Goal: Use online tool/utility: Utilize a website feature to perform a specific function

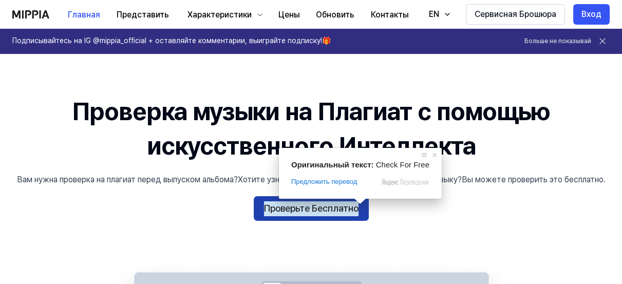
drag, startPoint x: 0, startPoint y: 0, endPoint x: 313, endPoint y: 211, distance: 377.6
click at [313, 211] on ya-tr-span "Проверьте Бесплатно" at bounding box center [311, 208] width 95 height 15
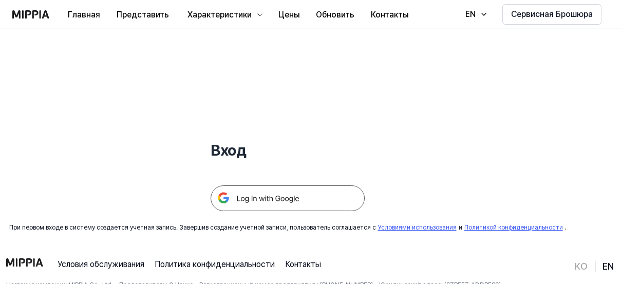
scroll to position [39, 0]
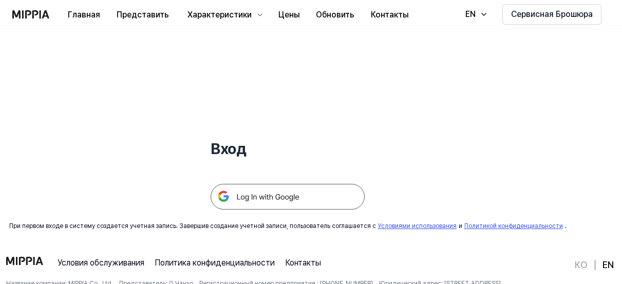
click at [256, 194] on img at bounding box center [288, 197] width 154 height 26
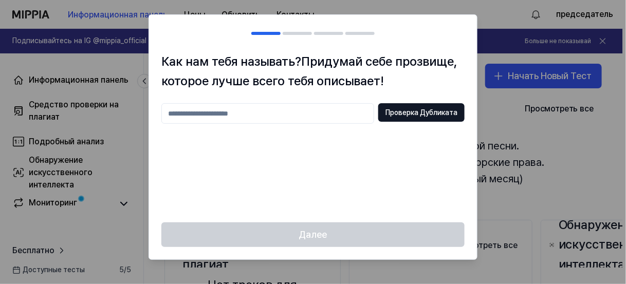
click at [203, 114] on input "text" at bounding box center [267, 113] width 213 height 21
type input "**********"
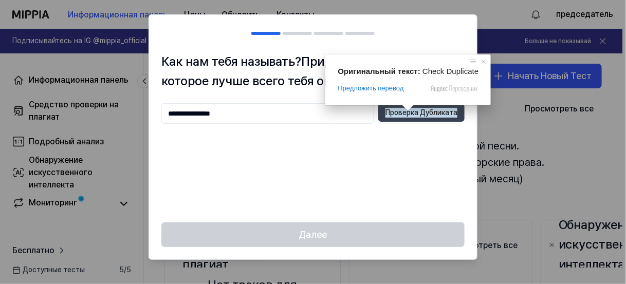
click at [414, 113] on ya-tr-span "Проверка Дубликата" at bounding box center [421, 113] width 72 height 10
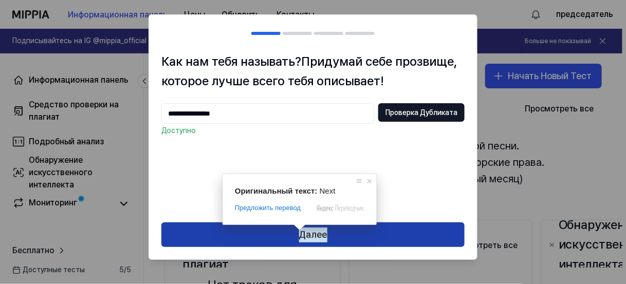
click at [313, 236] on ya-tr-span "Далее" at bounding box center [313, 235] width 28 height 15
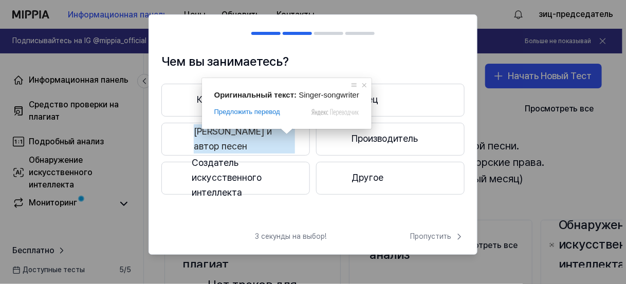
click at [282, 143] on ya-tr-span "[PERSON_NAME] и автор песен" at bounding box center [244, 139] width 101 height 30
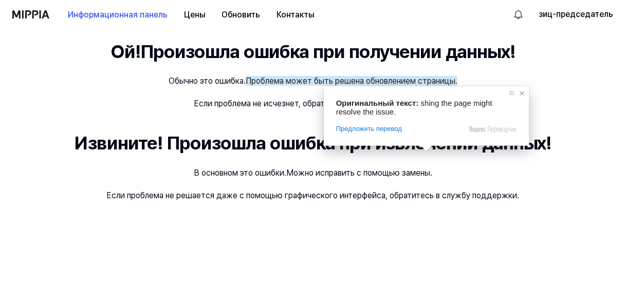
click at [522, 91] on span at bounding box center [522, 93] width 10 height 10
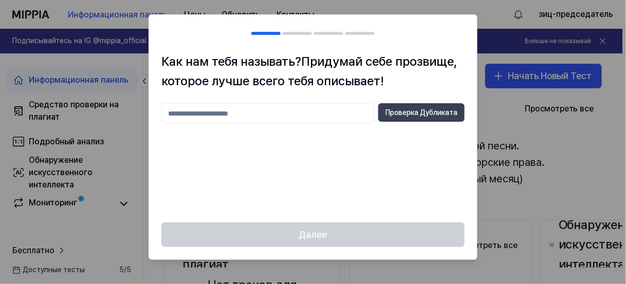
click at [424, 117] on button "Проверка Дубликата" at bounding box center [421, 112] width 86 height 18
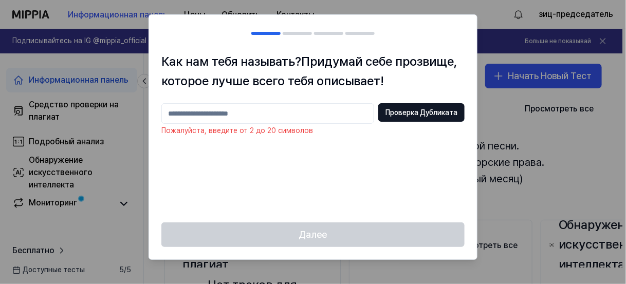
click at [195, 114] on input "text" at bounding box center [267, 113] width 213 height 21
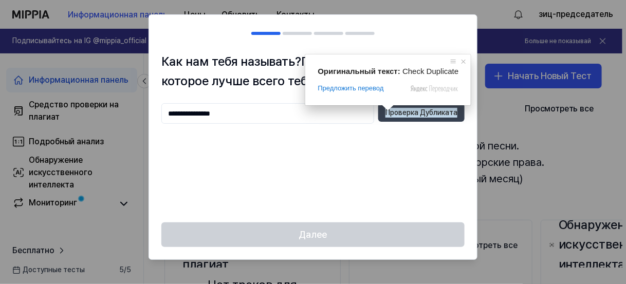
type input "**********"
click at [405, 114] on ya-tr-span "Проверка Дубликата" at bounding box center [421, 113] width 72 height 10
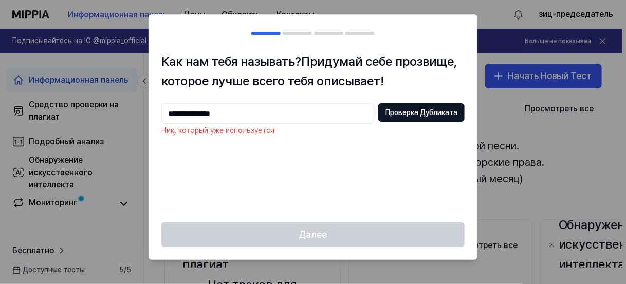
click at [120, 138] on div at bounding box center [313, 142] width 626 height 284
click at [313, 234] on div "Далее" at bounding box center [313, 240] width 328 height 37
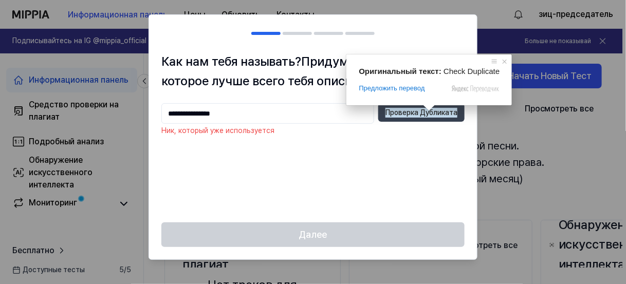
click at [425, 115] on ya-tr-span "Проверка Дубликата" at bounding box center [421, 113] width 72 height 10
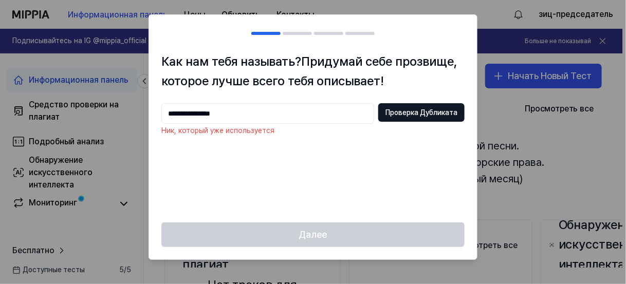
click at [482, 11] on div at bounding box center [313, 142] width 626 height 284
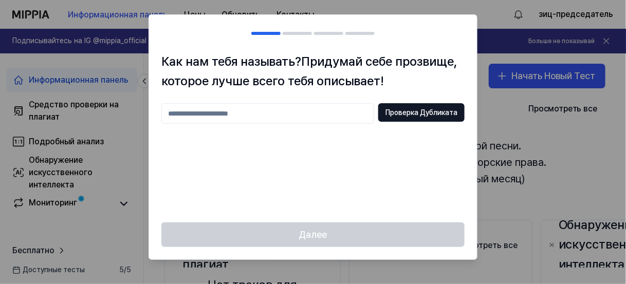
click at [50, 102] on div at bounding box center [313, 142] width 626 height 284
click at [46, 104] on div at bounding box center [313, 142] width 626 height 284
click at [550, 76] on div at bounding box center [313, 142] width 626 height 284
click at [526, 77] on div at bounding box center [313, 142] width 626 height 284
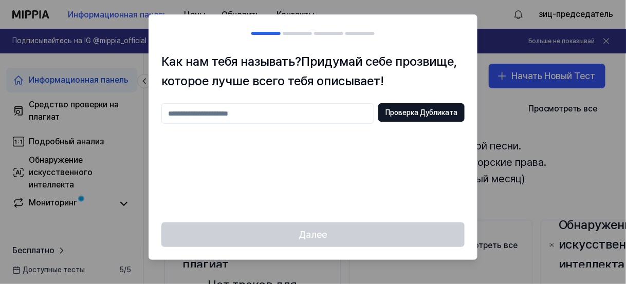
click at [267, 113] on input "text" at bounding box center [267, 113] width 213 height 21
click at [529, 78] on div at bounding box center [313, 142] width 626 height 284
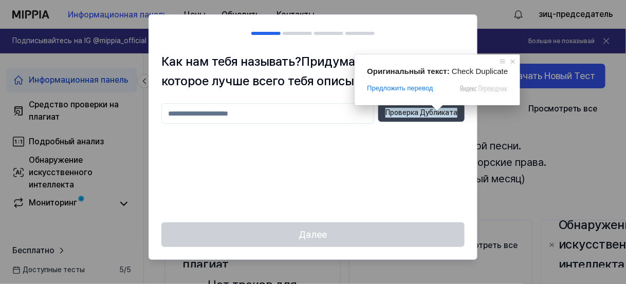
click at [418, 111] on ya-tr-span "Проверка Дубликата" at bounding box center [421, 113] width 72 height 10
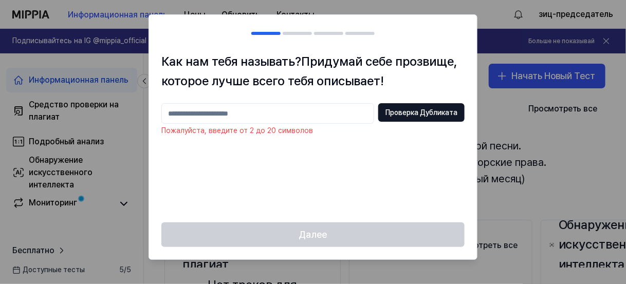
click at [527, 76] on div at bounding box center [313, 142] width 626 height 284
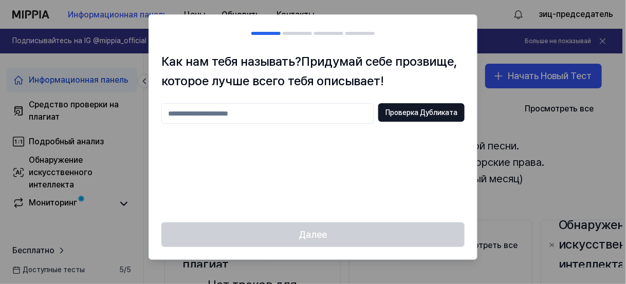
click at [542, 78] on div at bounding box center [313, 142] width 626 height 284
click at [207, 117] on input "text" at bounding box center [267, 113] width 213 height 21
click at [304, 233] on div "Далее" at bounding box center [313, 240] width 328 height 37
click at [522, 77] on div at bounding box center [313, 142] width 626 height 284
click at [292, 35] on h2 at bounding box center [313, 33] width 328 height 37
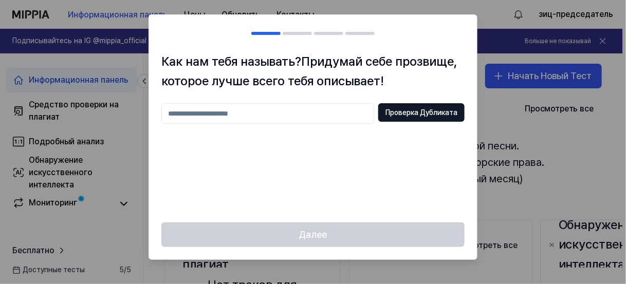
click at [263, 115] on input "text" at bounding box center [267, 113] width 213 height 21
click at [302, 113] on input "text" at bounding box center [267, 113] width 213 height 21
click at [43, 100] on div at bounding box center [313, 142] width 626 height 284
click at [41, 80] on div at bounding box center [313, 142] width 626 height 284
click at [100, 43] on div at bounding box center [313, 142] width 626 height 284
